Goal: Task Accomplishment & Management: Complete application form

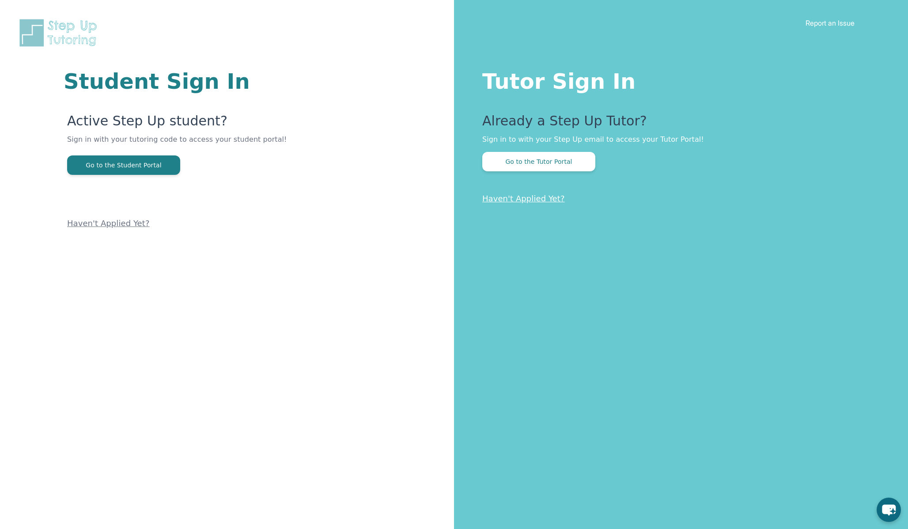
click at [555, 171] on button "Go to the Tutor Portal" at bounding box center [538, 161] width 113 height 19
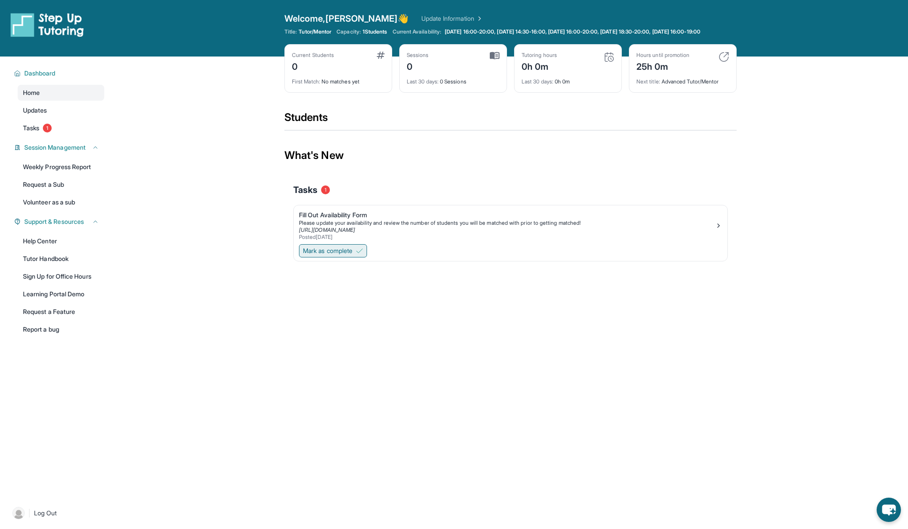
click at [333, 255] on span "Mark as complete" at bounding box center [327, 250] width 49 height 9
click at [36, 131] on span "Tasks" at bounding box center [31, 128] width 16 height 9
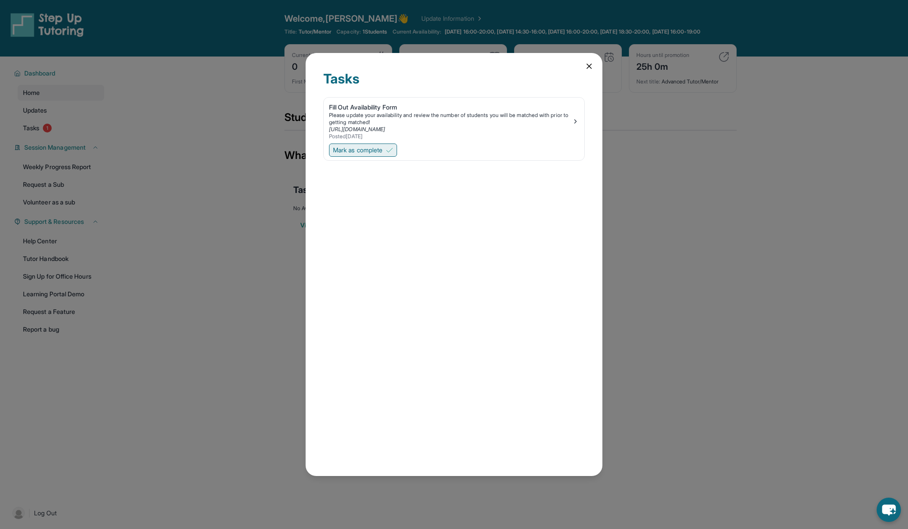
click at [349, 144] on button "Mark as complete" at bounding box center [363, 150] width 68 height 13
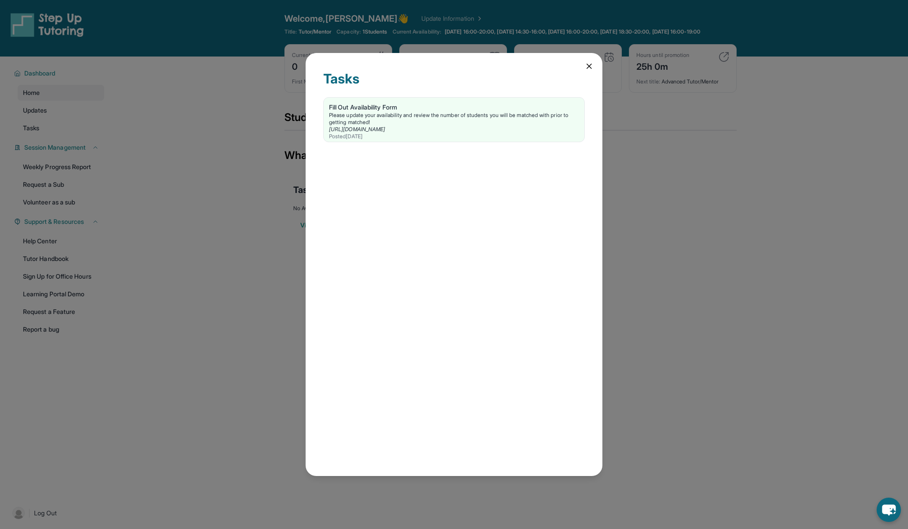
click at [235, 224] on div "Tasks Fill Out Availability Form Please update your availability and review the…" at bounding box center [454, 264] width 908 height 529
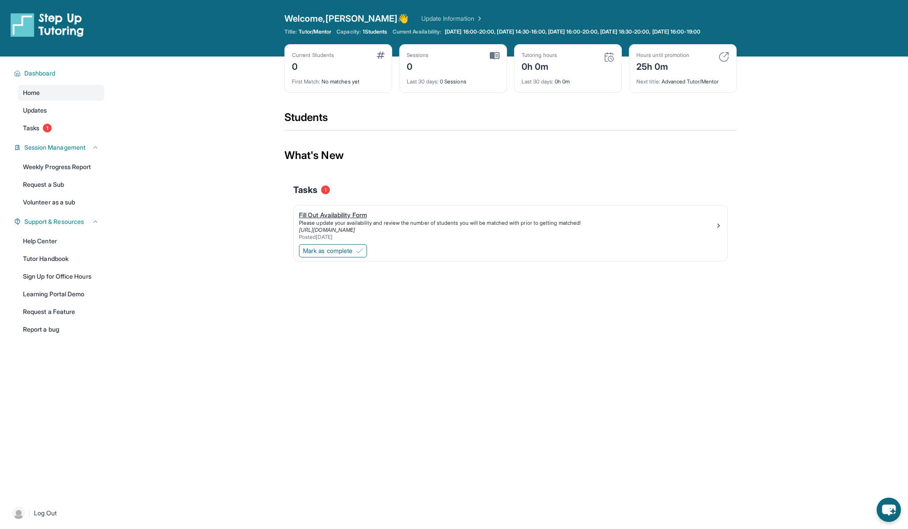
click at [336, 220] on div "Fill Out Availability Form" at bounding box center [507, 215] width 416 height 9
click at [349, 255] on span "Mark as complete" at bounding box center [327, 250] width 49 height 9
click at [38, 115] on span "Updates" at bounding box center [35, 110] width 24 height 9
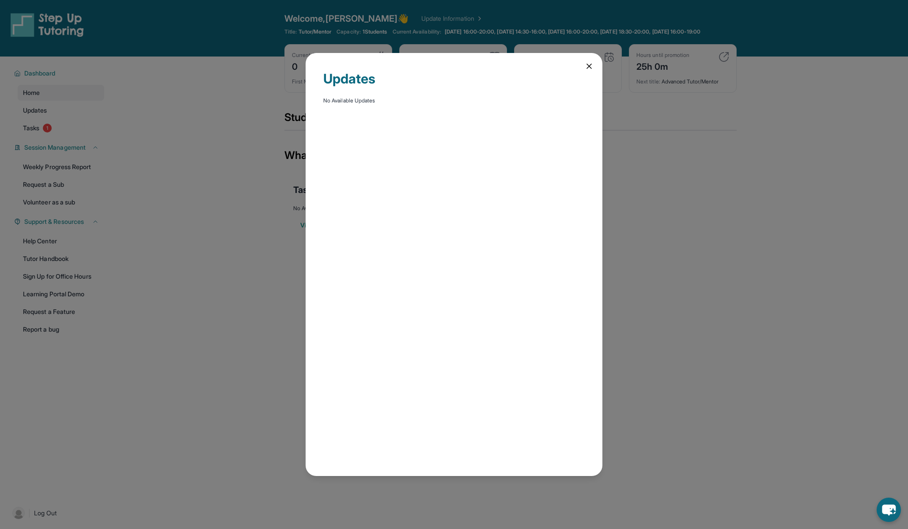
click at [60, 102] on div "Updates No Available Updates" at bounding box center [454, 264] width 908 height 529
